Goal: Transaction & Acquisition: Subscribe to service/newsletter

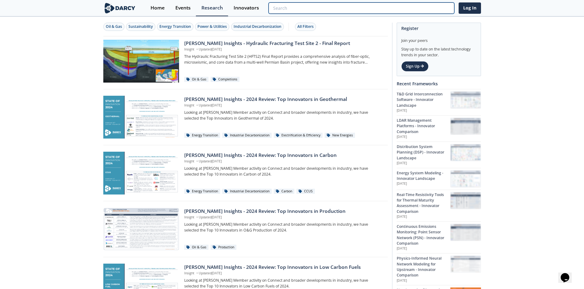
click at [430, 9] on input "search" at bounding box center [360, 7] width 185 height 11
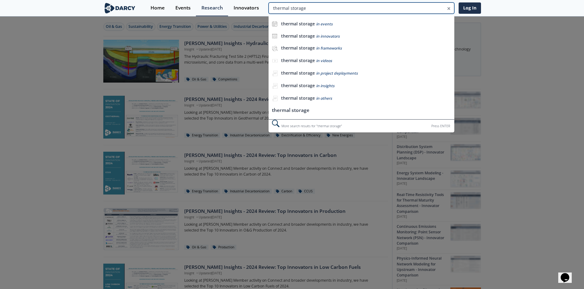
type input "thermal storage"
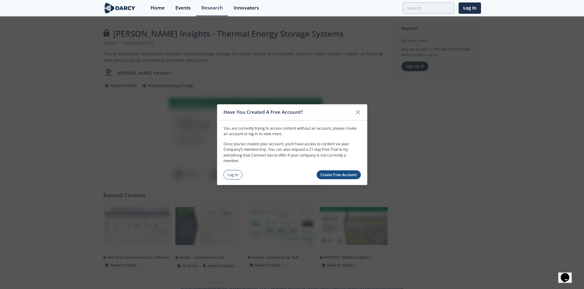
click at [229, 170] on div "You are currently trying to access content without an account, please create an…" at bounding box center [292, 149] width 150 height 59
click at [229, 172] on link "Log In" at bounding box center [232, 174] width 19 height 9
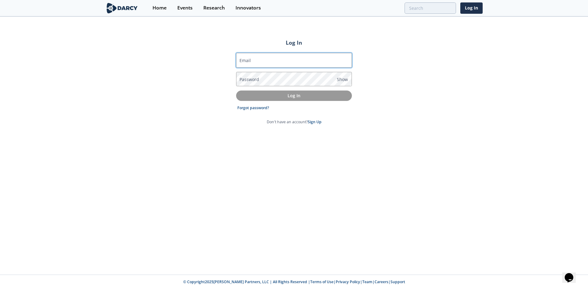
click at [263, 56] on input "Email" at bounding box center [294, 60] width 116 height 15
type input "mahmed3@torontohydro.com"
click at [340, 78] on span "Show" at bounding box center [342, 79] width 11 height 6
click at [331, 135] on div "Log In Email mahmed3@torontohydro.com Password Hide Log In Forgot password? Don…" at bounding box center [294, 146] width 588 height 258
click at [252, 106] on link "Forgot password?" at bounding box center [253, 108] width 32 height 6
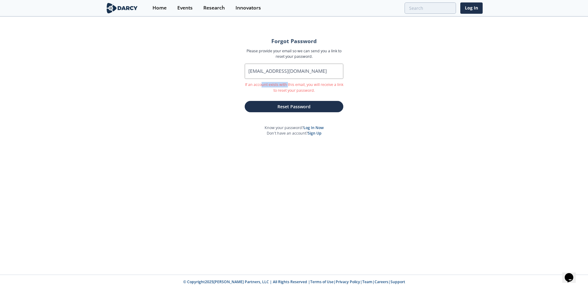
drag, startPoint x: 263, startPoint y: 85, endPoint x: 327, endPoint y: 91, distance: 64.9
click at [307, 87] on p "If an account exists with this email, you will receive a link to reset your pas…" at bounding box center [294, 87] width 99 height 11
click at [315, 105] on button "Reset Password" at bounding box center [294, 106] width 99 height 11
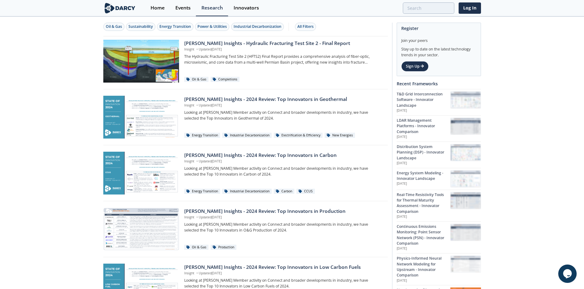
drag, startPoint x: 413, startPoint y: 63, endPoint x: 409, endPoint y: 63, distance: 3.4
click at [413, 63] on link "Sign Up" at bounding box center [414, 66] width 27 height 10
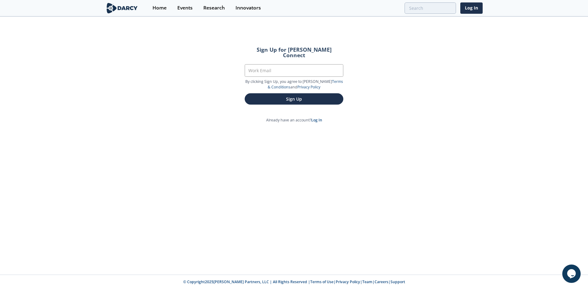
click at [258, 57] on form "Sign Up for Darcy Connect Work Email By clicking Sign Up, you agree to Darcy’s …" at bounding box center [294, 76] width 116 height 75
click at [259, 64] on input "Work Email" at bounding box center [294, 70] width 99 height 13
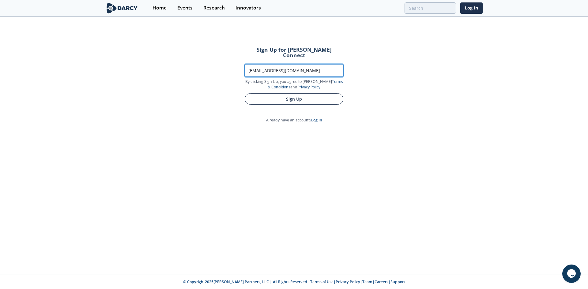
type input "mahmed3@torontohydro.com"
click at [308, 93] on button "Sign Up" at bounding box center [294, 98] width 99 height 11
click at [256, 96] on button "Sign Up" at bounding box center [294, 98] width 99 height 11
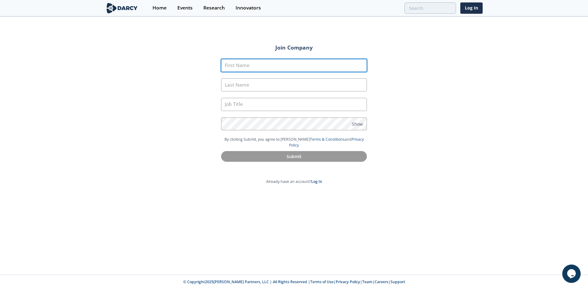
click at [239, 65] on input "First Name" at bounding box center [294, 65] width 146 height 13
type input "Mohamed"
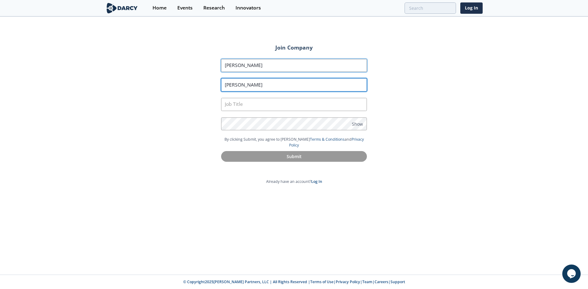
type input "Ahmed"
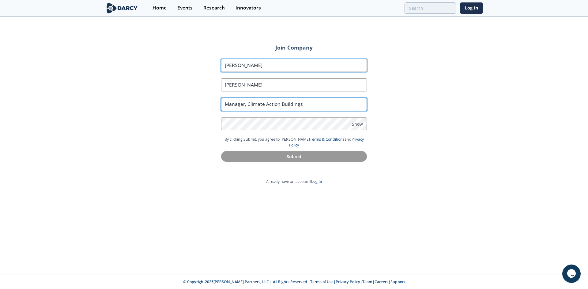
type input "Manager, Climate Action Buildings"
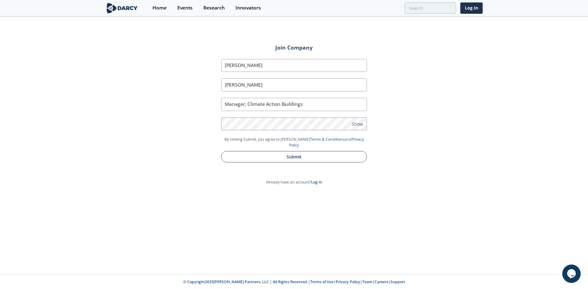
click at [283, 151] on button "Submit" at bounding box center [294, 156] width 146 height 11
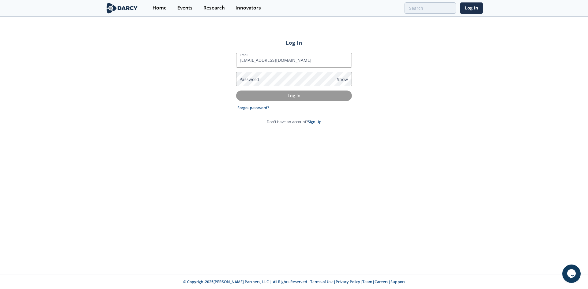
drag, startPoint x: 384, startPoint y: 150, endPoint x: 405, endPoint y: 129, distance: 29.0
click at [384, 150] on div "Log In Email mahmed3@torontohydro.com Password Show Log In Forgot password? Don…" at bounding box center [294, 146] width 588 height 258
click at [299, 95] on p "Log In" at bounding box center [293, 96] width 107 height 6
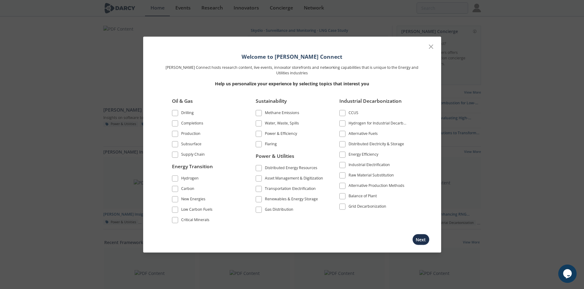
click at [256, 135] on span at bounding box center [258, 134] width 4 height 4
click at [259, 169] on span at bounding box center [258, 168] width 4 height 4
click at [258, 190] on span at bounding box center [258, 189] width 4 height 4
click at [258, 199] on span at bounding box center [258, 200] width 4 height 4
click at [425, 240] on button "Next" at bounding box center [420, 239] width 17 height 11
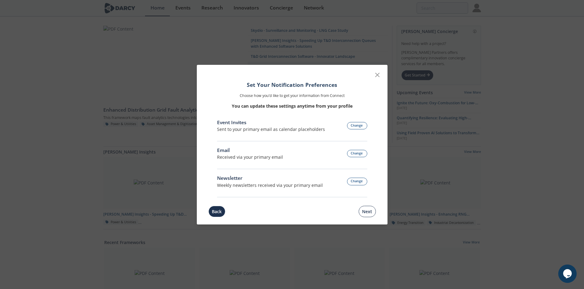
click at [363, 210] on button "Next" at bounding box center [366, 211] width 17 height 11
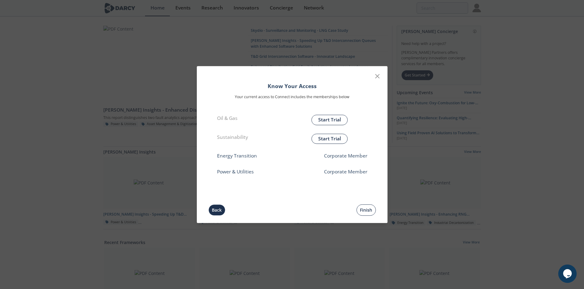
click at [371, 208] on button "Finish" at bounding box center [365, 210] width 19 height 11
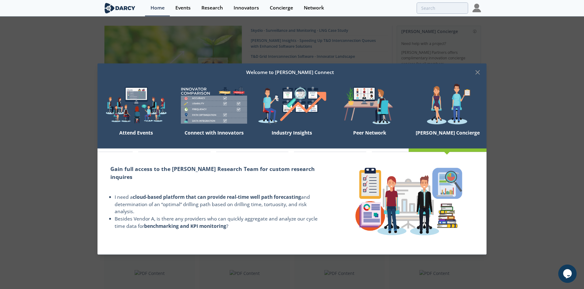
click at [478, 74] on icon at bounding box center [477, 72] width 7 height 7
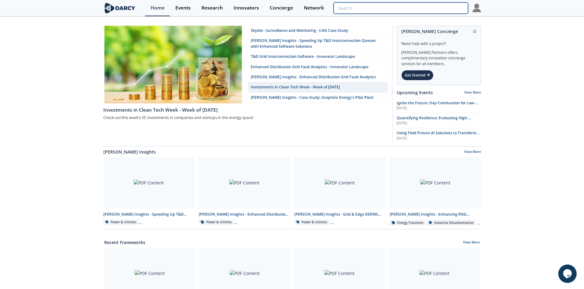
click at [441, 7] on input "search" at bounding box center [400, 7] width 134 height 11
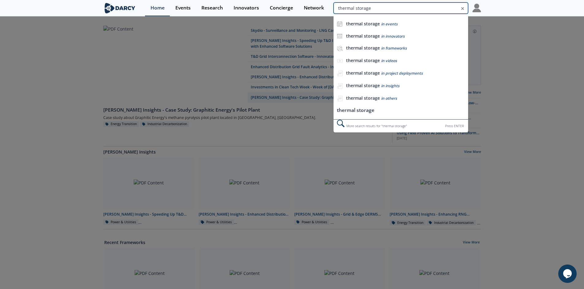
type input "thermal storage"
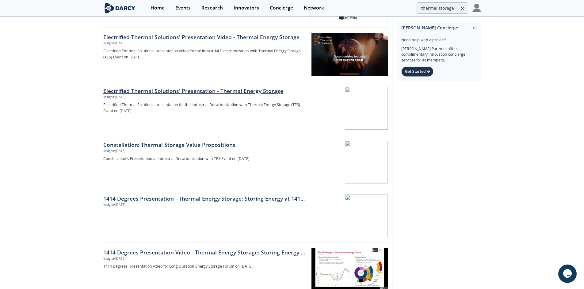
scroll to position [864, 0]
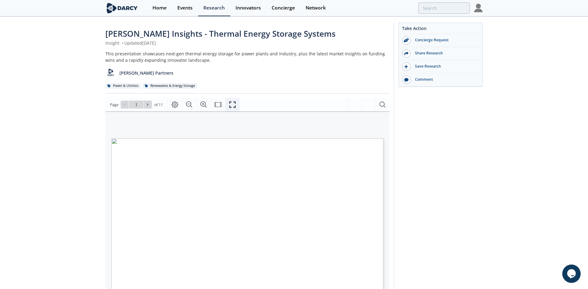
click at [231, 104] on icon "Fullscreen" at bounding box center [232, 104] width 7 height 7
drag, startPoint x: 105, startPoint y: 128, endPoint x: 107, endPoint y: 125, distance: 3.3
